Goal: Find contact information: Find contact information

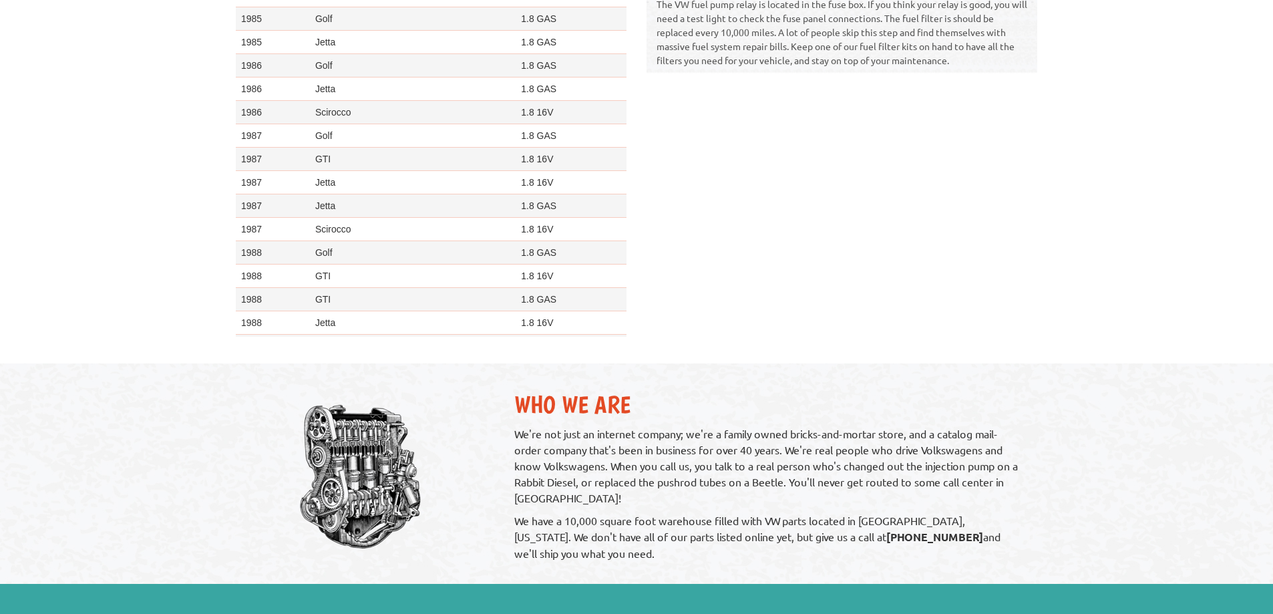
scroll to position [983, 0]
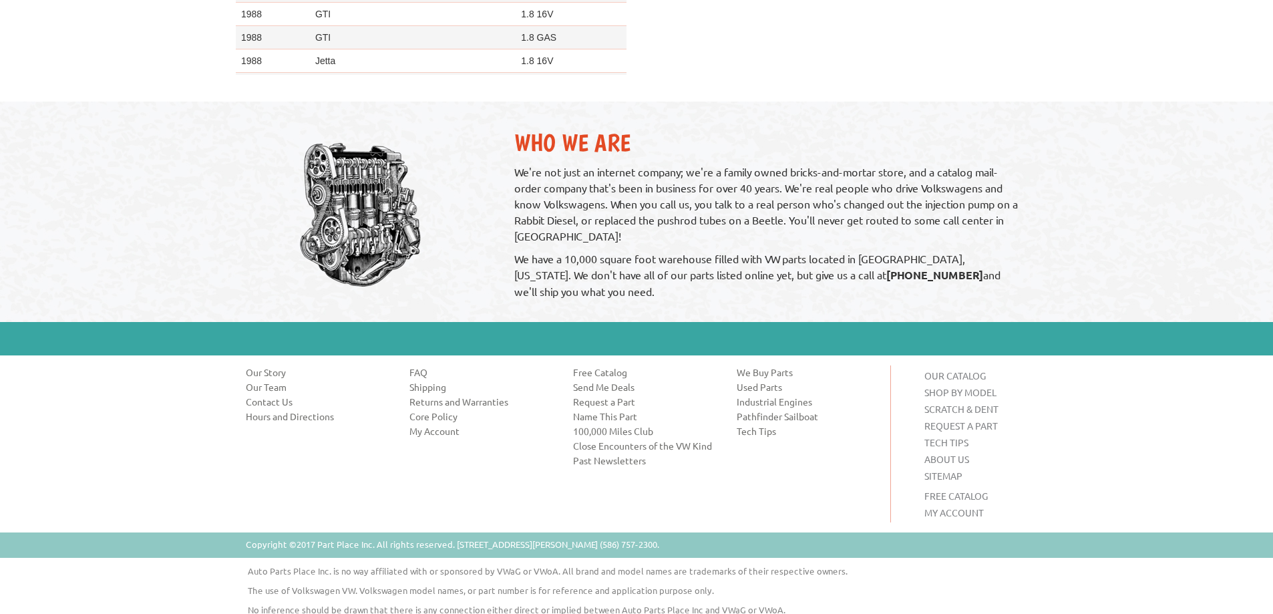
click at [282, 395] on link "Contact Us" at bounding box center [318, 401] width 144 height 13
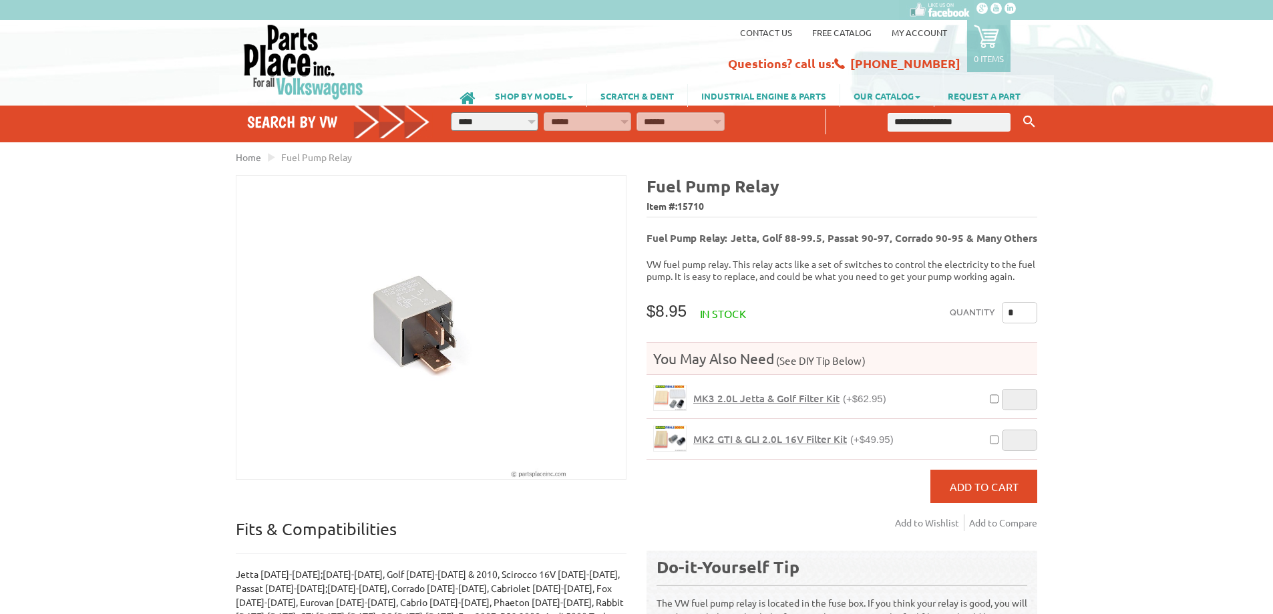
scroll to position [978, 0]
